Goal: Check status: Check status

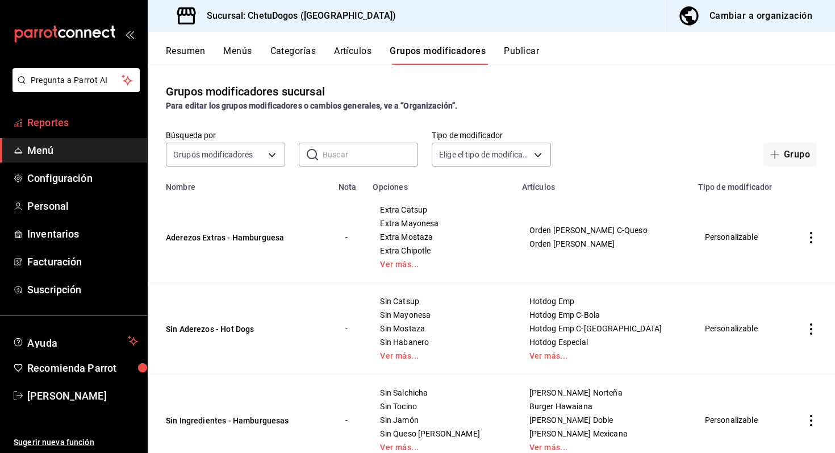
click at [66, 122] on span "Reportes" at bounding box center [82, 122] width 111 height 15
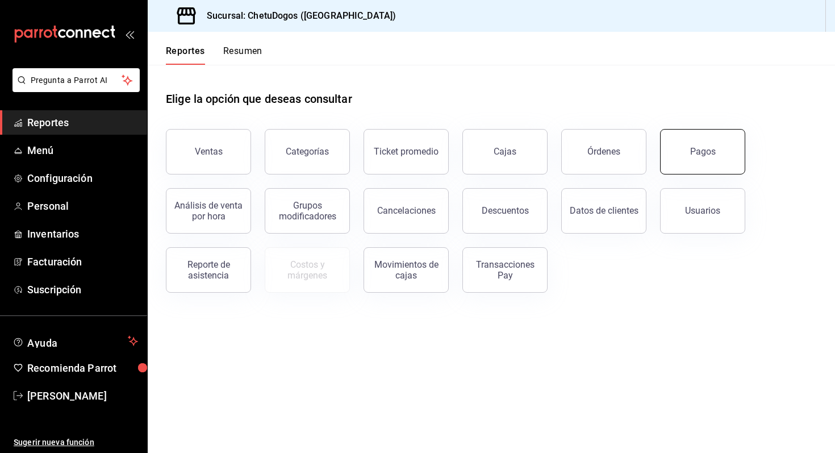
click at [677, 143] on button "Pagos" at bounding box center [702, 151] width 85 height 45
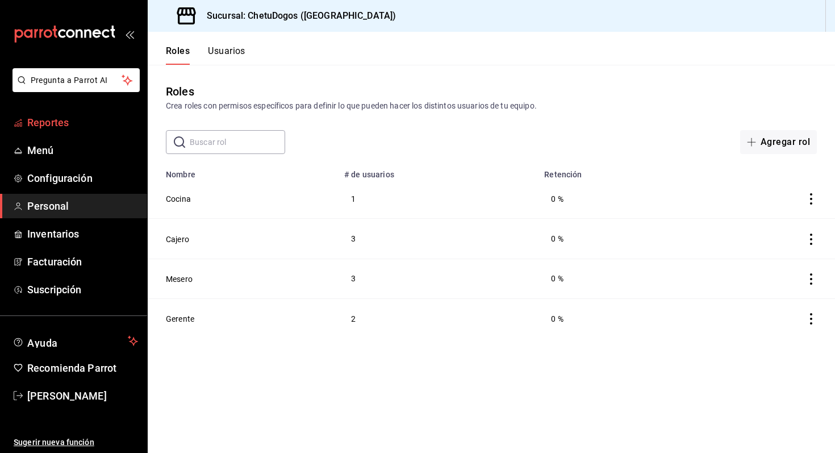
click at [91, 125] on span "Reportes" at bounding box center [82, 122] width 111 height 15
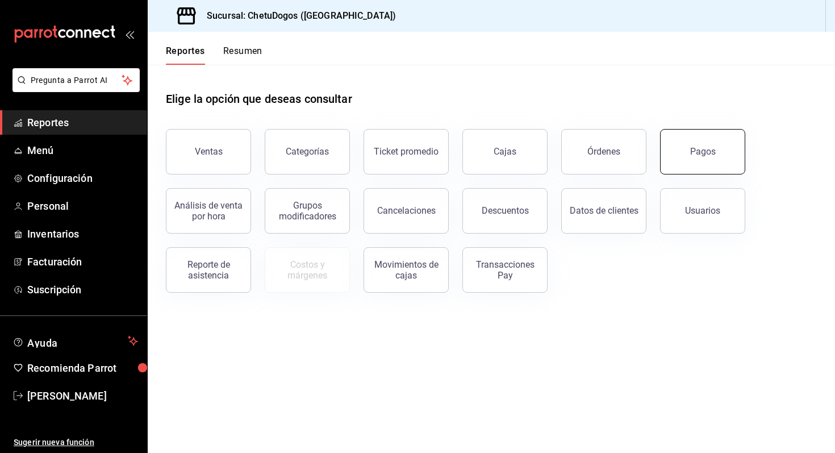
click at [698, 155] on div "Pagos" at bounding box center [704, 151] width 26 height 11
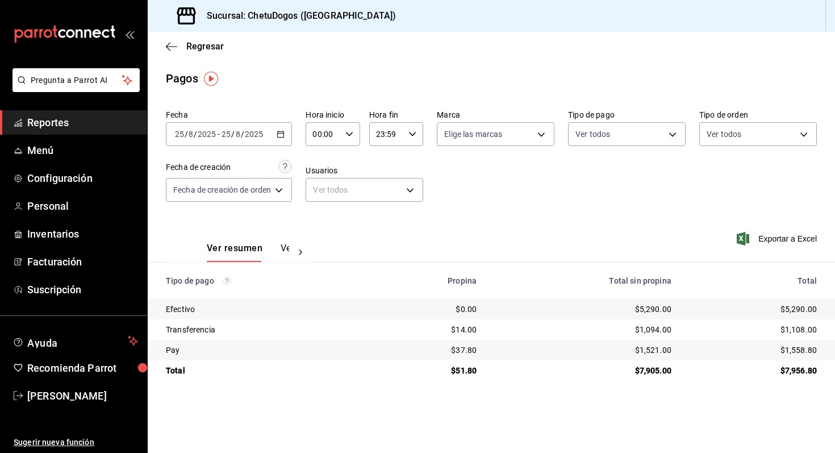
click at [464, 329] on div "$14.00" at bounding box center [429, 329] width 96 height 11
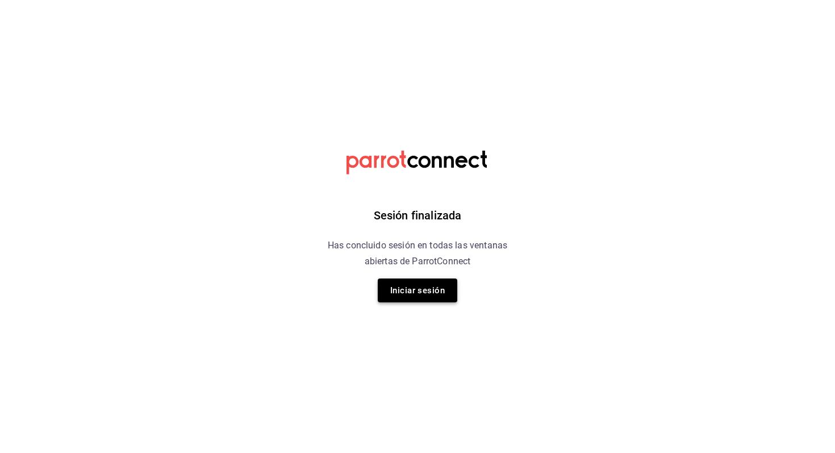
click at [419, 298] on button "Iniciar sesión" at bounding box center [418, 290] width 80 height 24
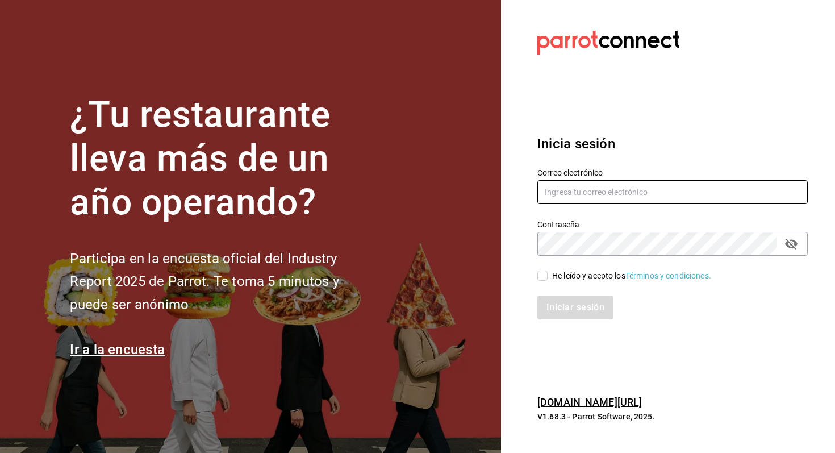
click at [614, 193] on input "text" at bounding box center [673, 192] width 271 height 24
type input "[EMAIL_ADDRESS][DOMAIN_NAME]"
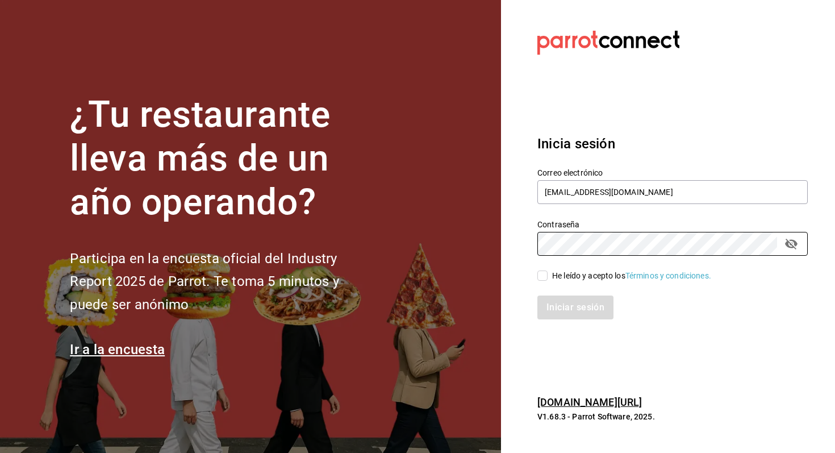
click at [602, 278] on div "He leído y acepto los Términos y condiciones." at bounding box center [631, 276] width 159 height 12
click at [548, 278] on input "He leído y acepto los Términos y condiciones." at bounding box center [543, 276] width 10 height 10
checkbox input "true"
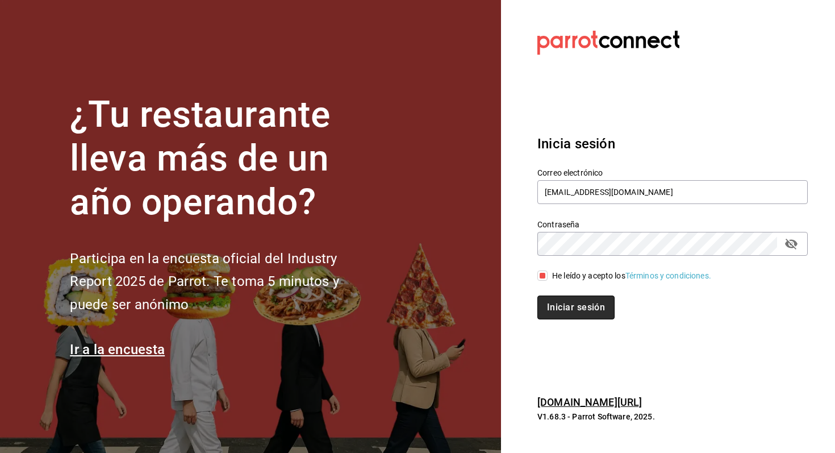
click at [558, 313] on button "Iniciar sesión" at bounding box center [576, 308] width 77 height 24
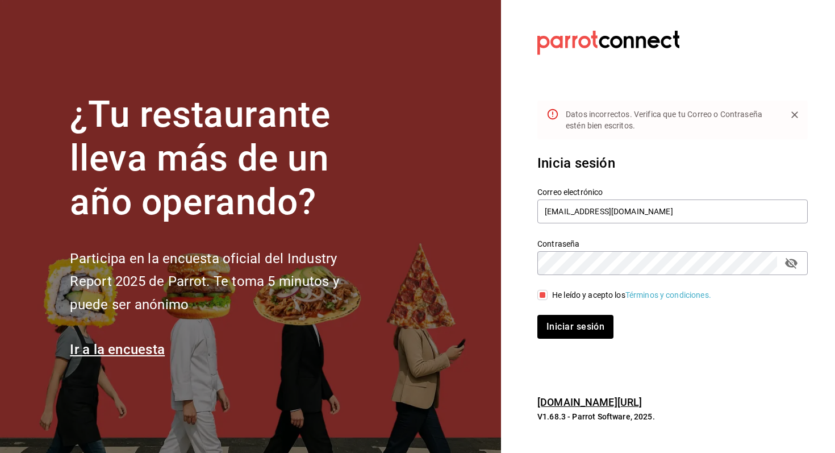
click at [789, 267] on icon "passwordField" at bounding box center [792, 263] width 14 height 14
click at [538, 315] on button "Iniciar sesión" at bounding box center [576, 327] width 76 height 24
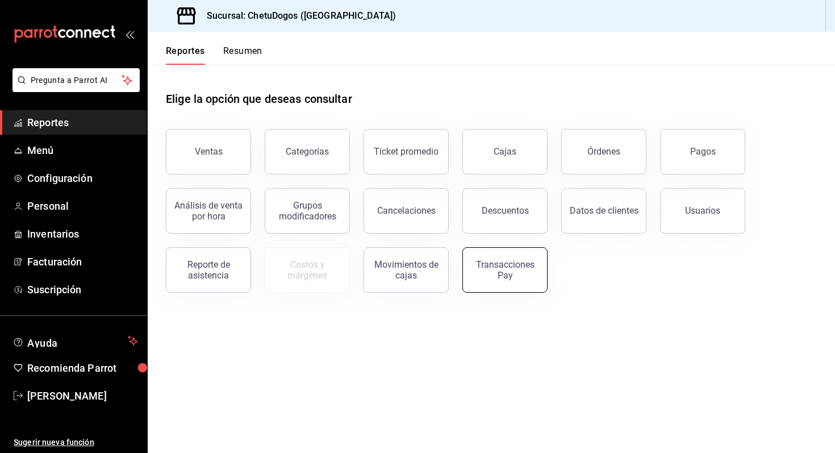
click at [500, 255] on button "Transacciones Pay" at bounding box center [505, 269] width 85 height 45
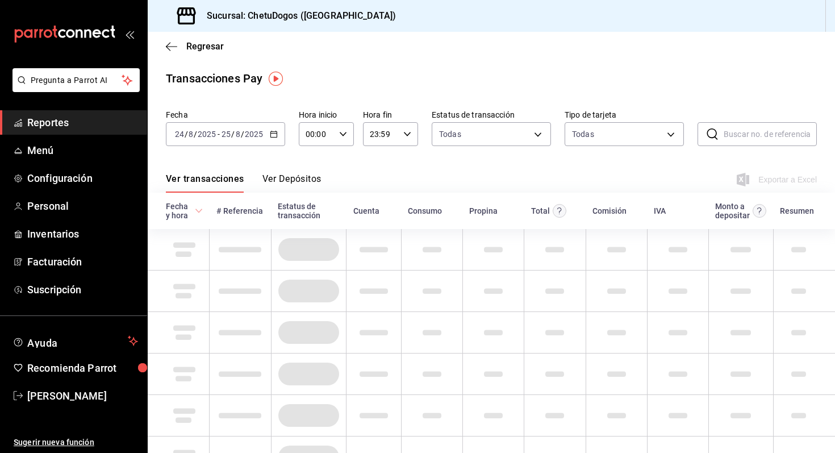
click at [284, 182] on button "Ver Depósitos" at bounding box center [292, 182] width 59 height 19
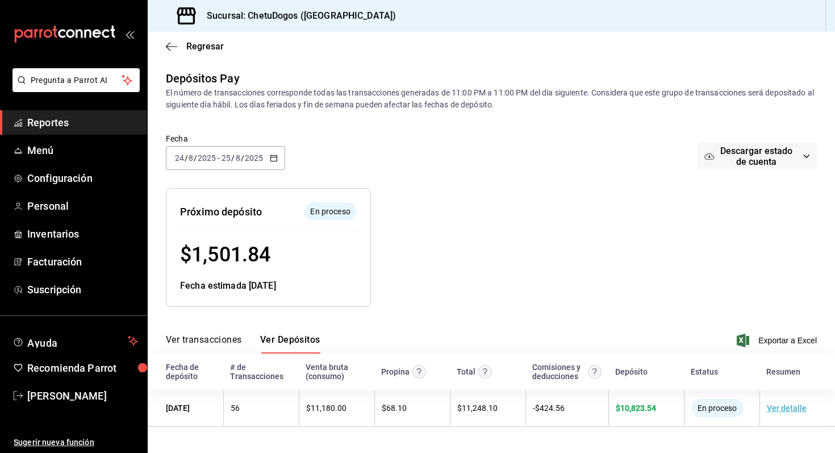
click at [273, 155] on icon "button" at bounding box center [274, 158] width 8 height 8
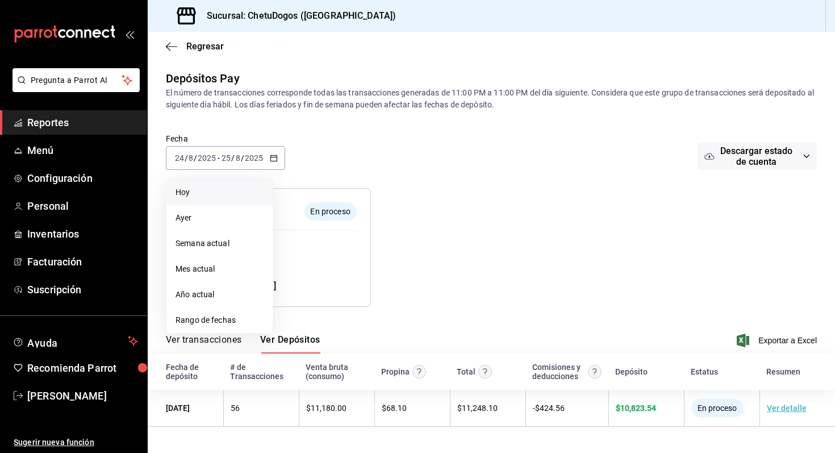
click at [184, 194] on span "Hoy" at bounding box center [220, 192] width 88 height 12
